Goal: Answer question/provide support: Share knowledge or assist other users

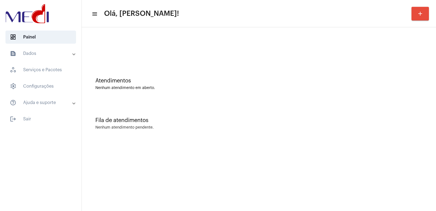
click at [324, 94] on div "Atendimentos Nenhum atendimento em aberto." at bounding box center [259, 81] width 349 height 40
click at [255, 80] on div "Atendimentos" at bounding box center [258, 81] width 327 height 6
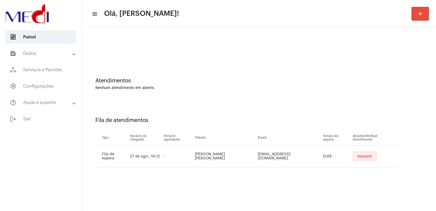
click at [358, 157] on span "Assumir" at bounding box center [365, 156] width 15 height 4
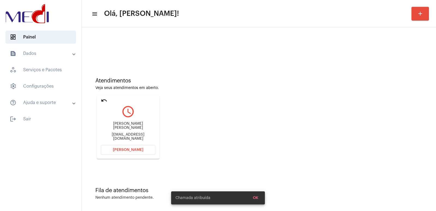
click at [138, 129] on div "Pedro Cabral Gimenes" at bounding box center [128, 126] width 55 height 8
copy div "Pedro Cabral Gimenes"
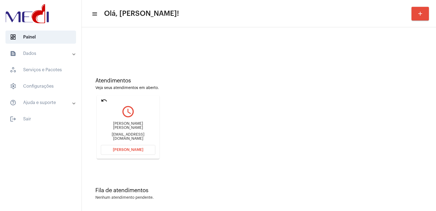
click at [140, 145] on mat-card "undo query_builder Pedro Cabral Gimenes vitoriacabral1507@gmail.com Abrir Chama…" at bounding box center [128, 126] width 63 height 63
click at [136, 149] on span "Abrir Chamada" at bounding box center [128, 150] width 31 height 4
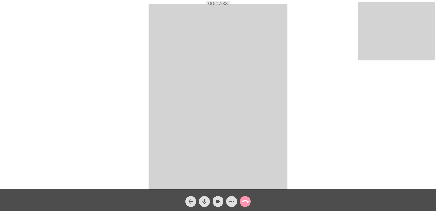
click at [320, 114] on div "Acessando Câmera e Microfone..." at bounding box center [218, 95] width 435 height 189
click at [243, 198] on mat-icon "call_end" at bounding box center [245, 201] width 7 height 7
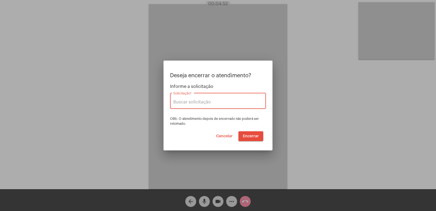
type input "UNIMED GUARULHOS"
click at [254, 130] on div "Deseja encerrar o atendimento? Informe a solicitação UNIMED GUARULHOS Solicitaç…" at bounding box center [218, 107] width 96 height 68
click at [253, 135] on span "Encerrar" at bounding box center [251, 136] width 16 height 4
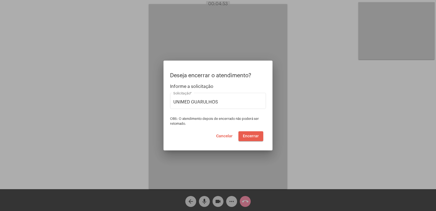
click at [253, 136] on span "Encerrar" at bounding box center [251, 136] width 16 height 4
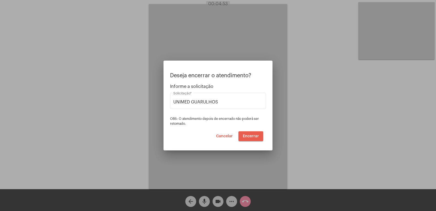
click at [253, 136] on span "Encerrar" at bounding box center [251, 136] width 16 height 4
click at [246, 134] on span "Encerrar" at bounding box center [251, 136] width 16 height 4
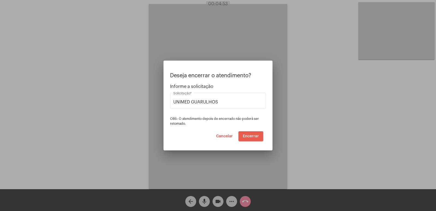
click at [246, 134] on span "Encerrar" at bounding box center [251, 136] width 16 height 4
click at [224, 135] on span "Cancelar" at bounding box center [224, 136] width 17 height 4
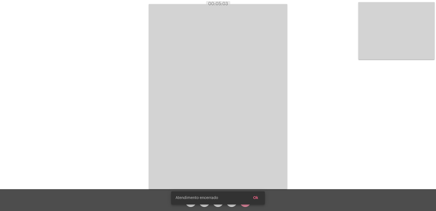
click at [258, 199] on span "Ok" at bounding box center [255, 198] width 5 height 4
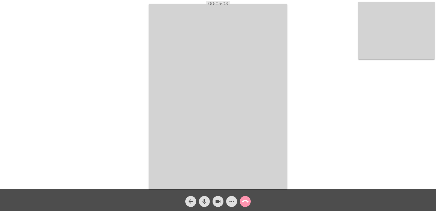
click at [245, 205] on span "call_end" at bounding box center [245, 201] width 7 height 11
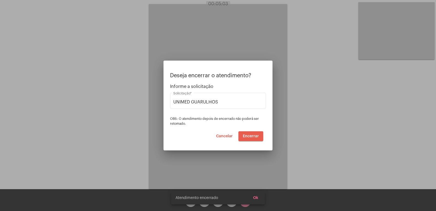
click at [259, 133] on button "Encerrar" at bounding box center [251, 136] width 25 height 10
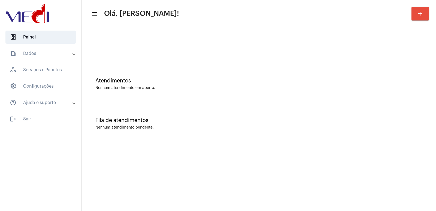
drag, startPoint x: 292, startPoint y: 76, endPoint x: 300, endPoint y: 61, distance: 17.6
click at [293, 76] on div "Atendimentos Nenhum atendimento em aberto." at bounding box center [259, 81] width 349 height 40
click at [342, 110] on div "Fila de atendimentos Nenhum atendimento pendente." at bounding box center [259, 121] width 349 height 40
click at [321, 101] on div "Fila de atendimentos Nenhum atendimento pendente." at bounding box center [259, 121] width 349 height 40
click at [241, 123] on div "Fila de atendimentos" at bounding box center [258, 120] width 327 height 6
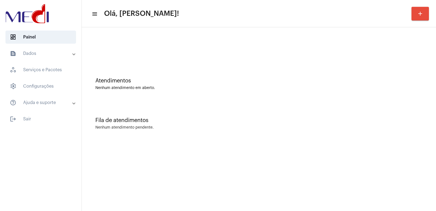
click at [380, 84] on div "Atendimentos Nenhum atendimento em aberto." at bounding box center [258, 84] width 327 height 12
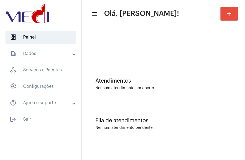
click at [107, 90] on div "Atendimentos Nenhum atendimento em aberto." at bounding box center [164, 81] width 158 height 40
click at [1, 58] on mat-accordion "text_snippet_outlined Dados history_outlined Histórico schedule_outlined Agenda…" at bounding box center [41, 78] width 82 height 62
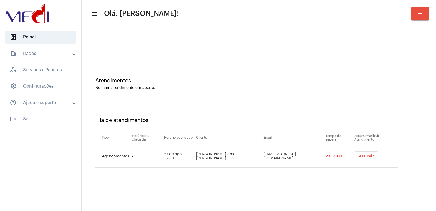
click at [211, 158] on span "Assumir" at bounding box center [366, 156] width 15 height 4
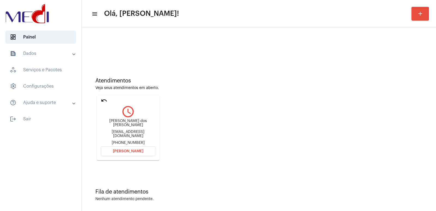
click at [132, 128] on div "[PERSON_NAME] dos [PERSON_NAME] [EMAIL_ADDRESS][DOMAIN_NAME] [PHONE_NUMBER]" at bounding box center [128, 132] width 55 height 26
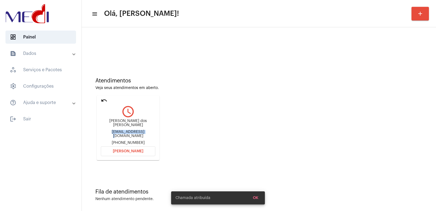
click at [132, 128] on div "[PERSON_NAME] dos [PERSON_NAME] [EMAIL_ADDRESS][DOMAIN_NAME] [PHONE_NUMBER]" at bounding box center [128, 132] width 55 height 26
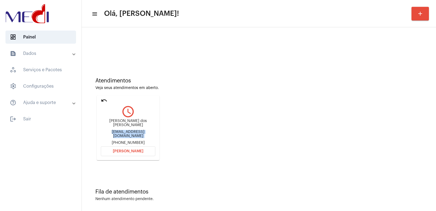
click at [132, 128] on div "[PERSON_NAME] dos [PERSON_NAME] [EMAIL_ADDRESS][DOMAIN_NAME] [PHONE_NUMBER]" at bounding box center [128, 132] width 55 height 26
click at [132, 124] on div "[PERSON_NAME] dos [PERSON_NAME]" at bounding box center [128, 123] width 55 height 8
copy div "[PERSON_NAME] dos [PERSON_NAME]"
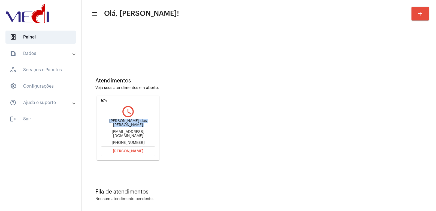
click at [131, 148] on button "[PERSON_NAME]" at bounding box center [128, 151] width 55 height 10
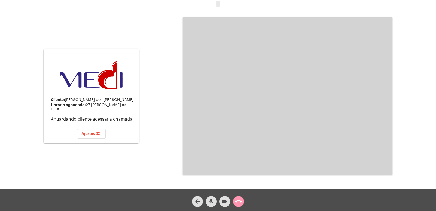
click at [198, 159] on mat-icon "arrow_back" at bounding box center [198, 201] width 7 height 7
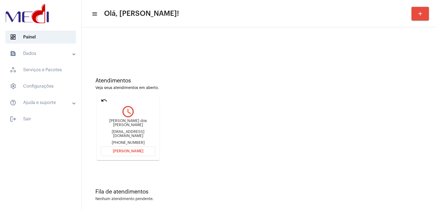
click at [133, 149] on span "[PERSON_NAME]" at bounding box center [128, 151] width 31 height 4
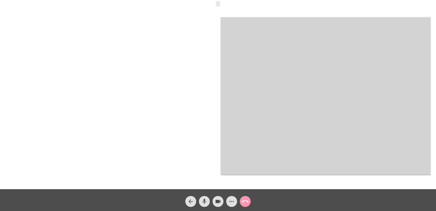
click at [211, 159] on mat-icon "call_end" at bounding box center [245, 201] width 7 height 7
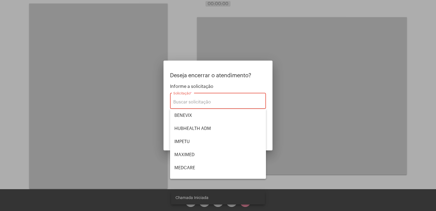
click at [211, 118] on div at bounding box center [218, 105] width 436 height 211
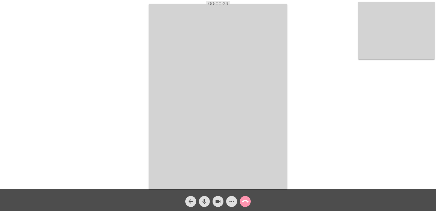
click at [211, 116] on video at bounding box center [218, 96] width 139 height 185
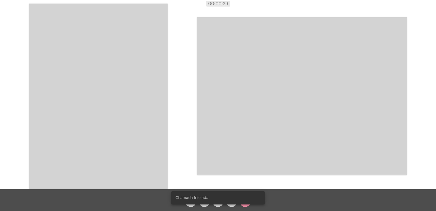
click at [133, 101] on video at bounding box center [98, 96] width 139 height 185
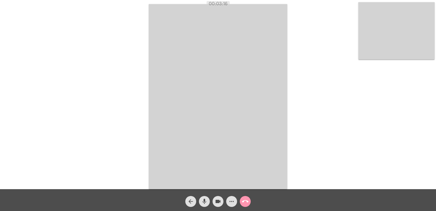
click at [211, 159] on mat-icon "call_end" at bounding box center [245, 201] width 7 height 7
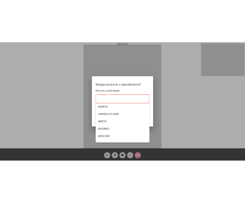
scroll to position [54, 0]
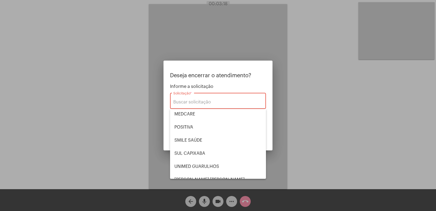
click at [207, 107] on span "MAXIMED" at bounding box center [218, 100] width 87 height 13
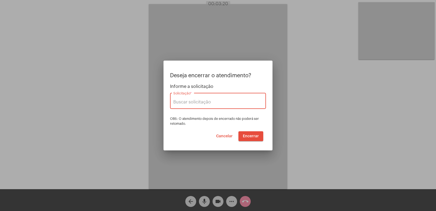
type input "MAXIMED"
click at [211, 135] on span "Encerrar" at bounding box center [251, 136] width 16 height 4
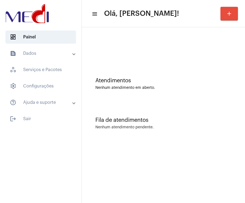
click at [106, 55] on div at bounding box center [164, 45] width 158 height 31
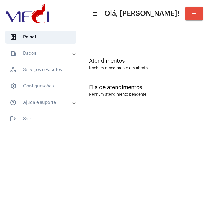
click at [119, 88] on div "Fila de atendimentos" at bounding box center [146, 88] width 114 height 6
drag, startPoint x: 142, startPoint y: 101, endPoint x: 143, endPoint y: 88, distance: 12.6
click at [143, 88] on div "Fila de atendimentos Nenhum atendimento pendente." at bounding box center [146, 88] width 122 height 26
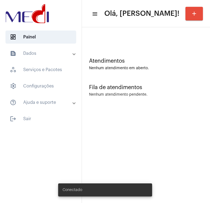
click at [153, 107] on mat-sidenav-content "menu Olá, [PERSON_NAME]! add Atendimentos Nenhum atendimento em aberto. Fila de…" at bounding box center [146, 101] width 128 height 203
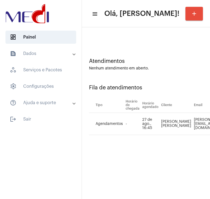
scroll to position [0, 62]
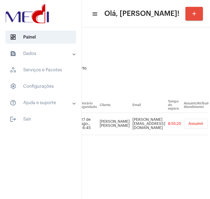
click at [204, 122] on button "Assumir" at bounding box center [196, 124] width 24 height 10
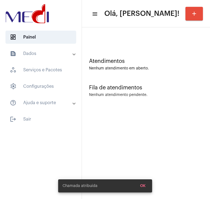
scroll to position [0, 0]
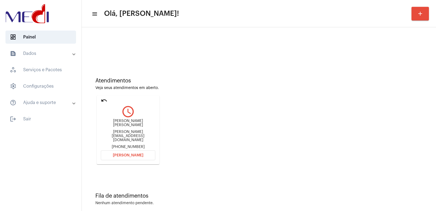
click at [134, 127] on div "Marcela Melissa marcela.mlss17@gmail.com +5519987467919" at bounding box center [128, 134] width 55 height 30
copy div "Marcela Melissa"
click at [143, 153] on button "Abrir Chamada" at bounding box center [128, 155] width 55 height 10
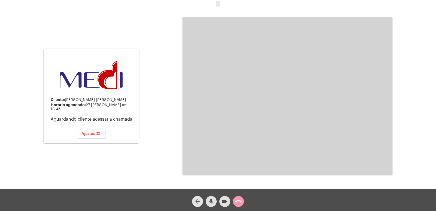
click at [202, 198] on button "arrow_back" at bounding box center [197, 201] width 11 height 11
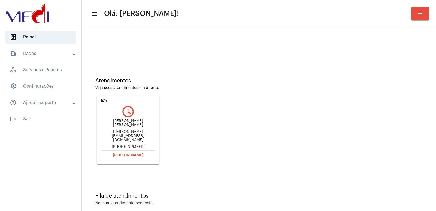
click at [123, 153] on span "Abrir Chamada" at bounding box center [128, 155] width 31 height 4
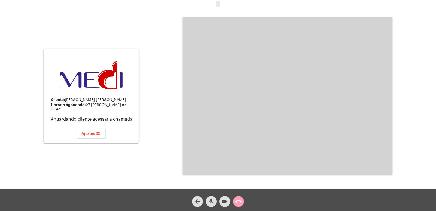
click at [210, 198] on mat-icon "call_end" at bounding box center [238, 201] width 7 height 7
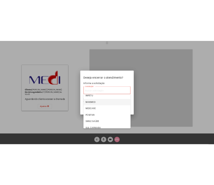
scroll to position [61, 0]
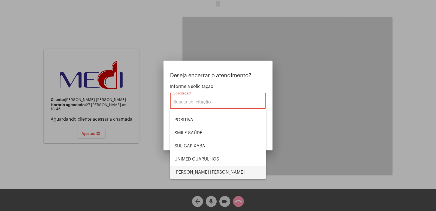
click at [190, 178] on span "[PERSON_NAME] [PERSON_NAME]" at bounding box center [218, 172] width 87 height 13
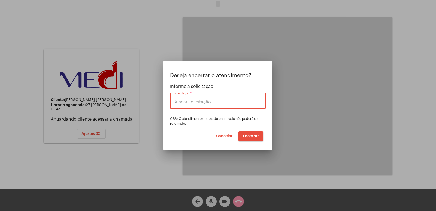
type input "[PERSON_NAME] [PERSON_NAME]"
click at [210, 139] on button "Encerrar" at bounding box center [251, 136] width 25 height 10
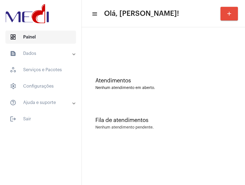
drag, startPoint x: 1, startPoint y: 41, endPoint x: 21, endPoint y: 41, distance: 19.4
click at [21, 41] on mat-list "dashboard Painel text_snippet_outlined Dados history_outlined Histórico schedul…" at bounding box center [41, 76] width 82 height 97
click at [140, 42] on div at bounding box center [164, 45] width 158 height 31
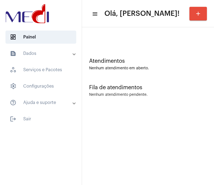
click at [89, 111] on mat-sidenav-content "menu Olá, [PERSON_NAME]! add Atendimentos Nenhum atendimento em aberto. Fila de…" at bounding box center [148, 92] width 132 height 185
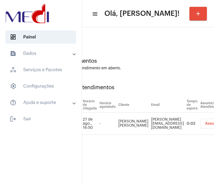
scroll to position [0, 40]
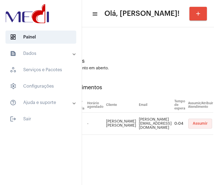
click at [198, 125] on span "Assumir" at bounding box center [199, 124] width 15 height 4
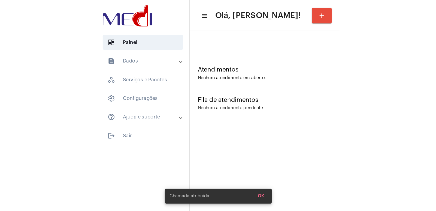
scroll to position [0, 0]
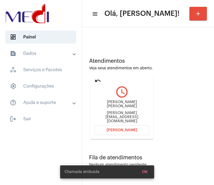
click at [100, 107] on div "[PERSON_NAME] [PERSON_NAME]" at bounding box center [121, 104] width 55 height 8
copy div "[PERSON_NAME] [PERSON_NAME]"
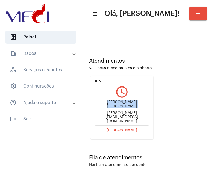
click at [128, 129] on span "[PERSON_NAME]" at bounding box center [121, 130] width 31 height 4
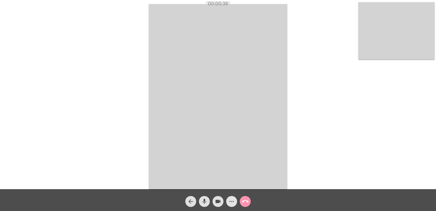
click at [213, 185] on mat-icon "more_horiz" at bounding box center [232, 201] width 7 height 7
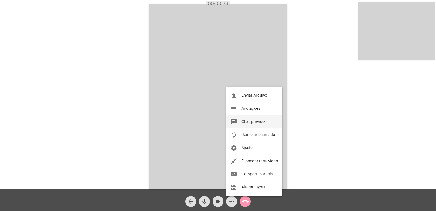
click at [213, 121] on span "Chat privado" at bounding box center [253, 122] width 23 height 4
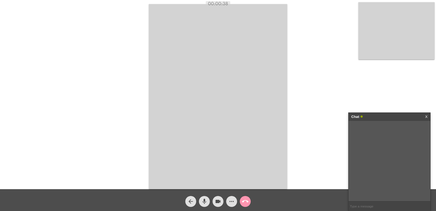
click at [213, 115] on div "Chat X" at bounding box center [390, 117] width 82 height 8
click at [213, 116] on link "X" at bounding box center [427, 117] width 2 height 8
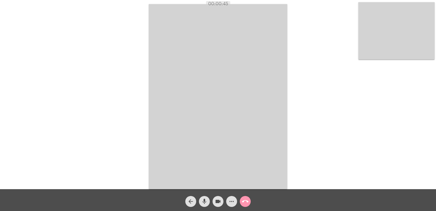
click at [211, 185] on div "mic" at bounding box center [205, 200] width 14 height 14
click at [208, 185] on button "mic_off" at bounding box center [204, 201] width 11 height 11
click at [213, 185] on mat-icon "more_horiz" at bounding box center [232, 201] width 7 height 7
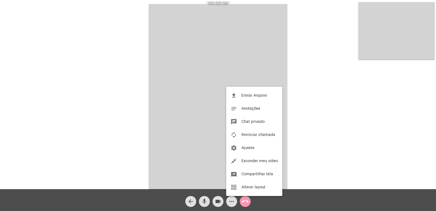
click at [160, 123] on div at bounding box center [218, 105] width 436 height 211
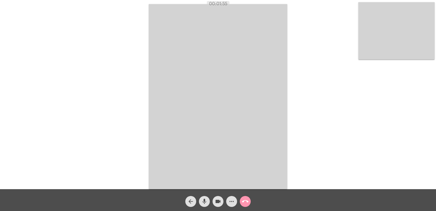
click at [194, 185] on div "arrow_back mic videocam more_horiz call_end" at bounding box center [218, 200] width 436 height 22
click at [213, 185] on mat-icon "call_end" at bounding box center [245, 201] width 7 height 7
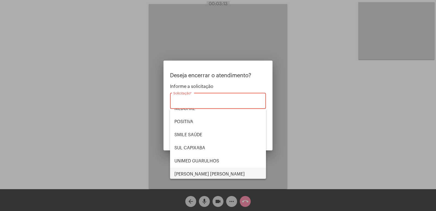
scroll to position [61, 0]
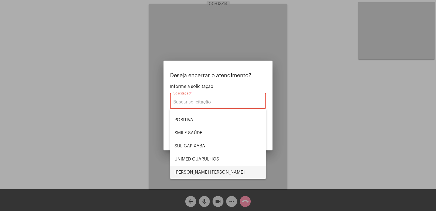
click at [199, 170] on span "VERA CRUZ" at bounding box center [218, 172] width 87 height 13
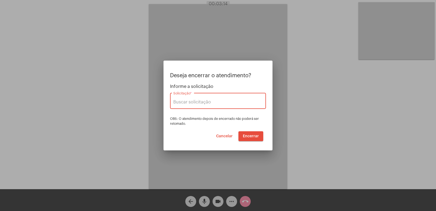
type input "VERA CRUZ"
click at [213, 136] on span "Encerrar" at bounding box center [251, 136] width 16 height 4
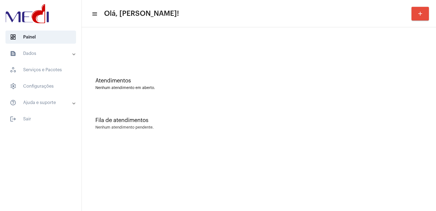
click at [402, 98] on div "Atendimentos Nenhum atendimento em aberto." at bounding box center [259, 81] width 349 height 40
drag, startPoint x: 310, startPoint y: 71, endPoint x: 305, endPoint y: 72, distance: 5.2
click at [310, 71] on div "Atendimentos Nenhum atendimento em aberto." at bounding box center [259, 81] width 349 height 40
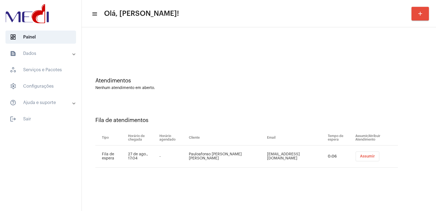
click at [275, 99] on div "Atendimentos Nenhum atendimento em aberto." at bounding box center [259, 81] width 349 height 40
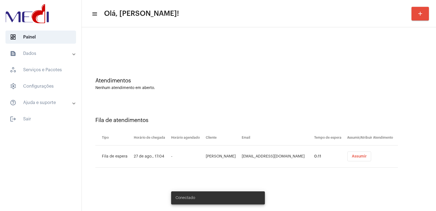
click at [367, 156] on span "Assumir" at bounding box center [359, 156] width 15 height 4
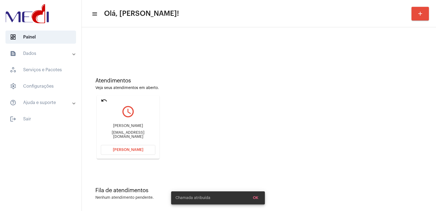
click at [120, 125] on div "[PERSON_NAME] [PERSON_NAME][EMAIL_ADDRESS][DOMAIN_NAME]" at bounding box center [128, 131] width 55 height 25
copy div "[PERSON_NAME]"
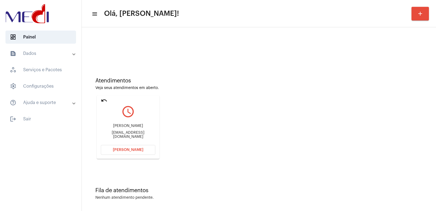
click at [126, 134] on div "[EMAIL_ADDRESS][DOMAIN_NAME]" at bounding box center [128, 135] width 55 height 8
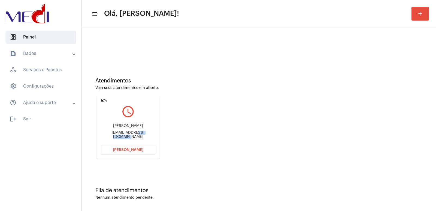
click at [126, 134] on div "[EMAIL_ADDRESS][DOMAIN_NAME]" at bounding box center [128, 135] width 55 height 8
copy mat-card-content "[EMAIL_ADDRESS][DOMAIN_NAME] [PERSON_NAME]"
click at [137, 128] on div "[PERSON_NAME]" at bounding box center [128, 126] width 55 height 4
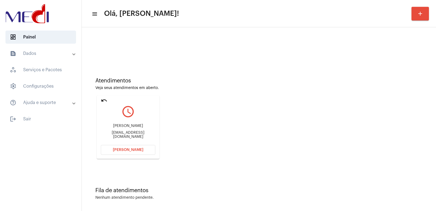
click at [137, 128] on div "[PERSON_NAME]" at bounding box center [128, 126] width 55 height 4
copy div "[PERSON_NAME]"
click at [103, 96] on mat-card "undo query_builder [PERSON_NAME] [PERSON_NAME][EMAIL_ADDRESS][DOMAIN_NAME] [PER…" at bounding box center [128, 126] width 63 height 63
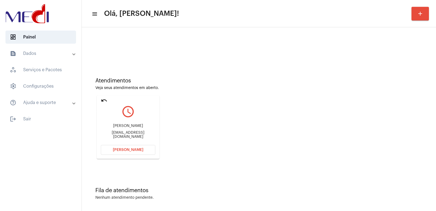
click at [103, 101] on mat-icon "undo" at bounding box center [104, 100] width 7 height 7
